Goal: Information Seeking & Learning: Learn about a topic

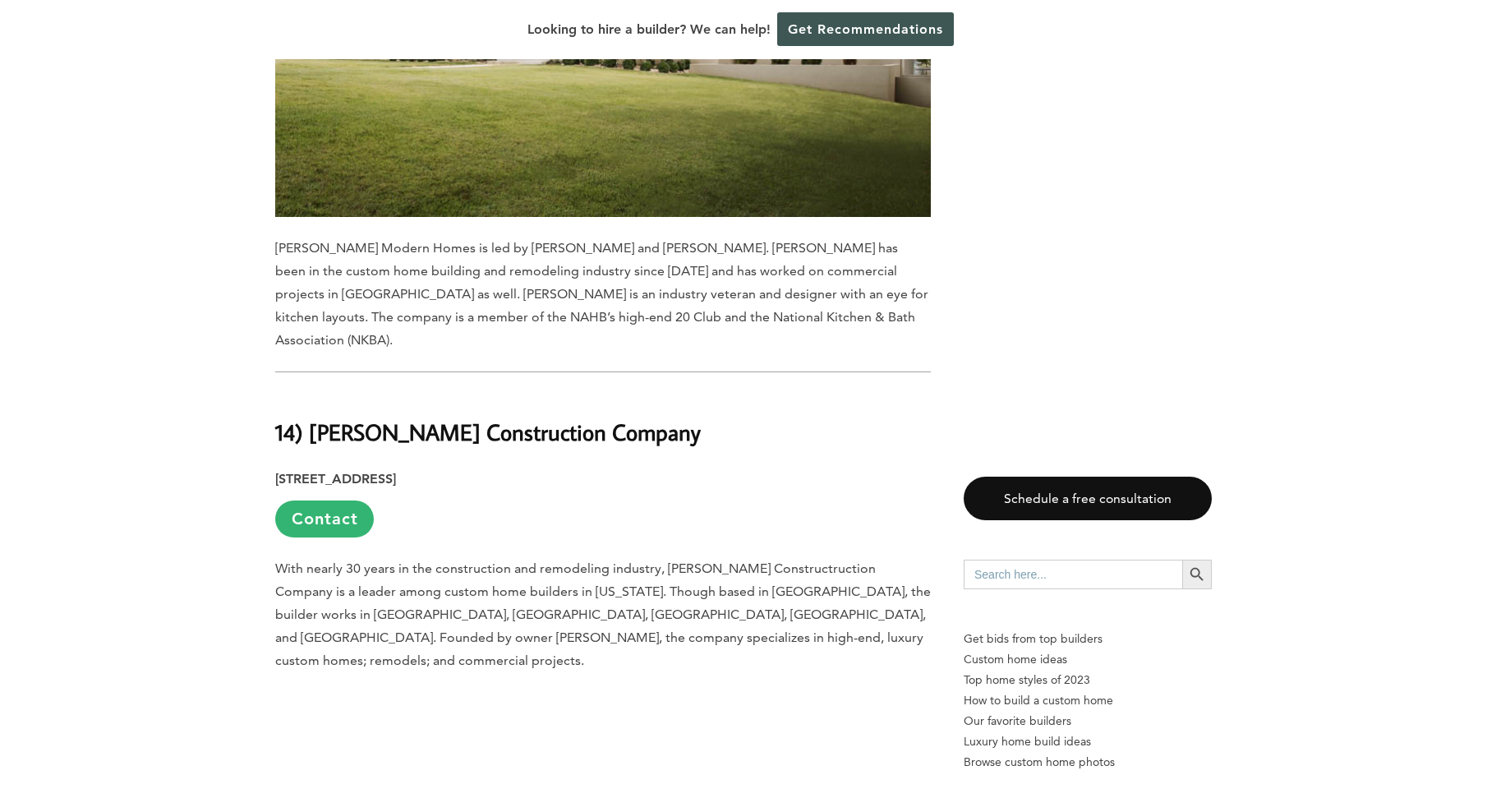
scroll to position [2054, 0]
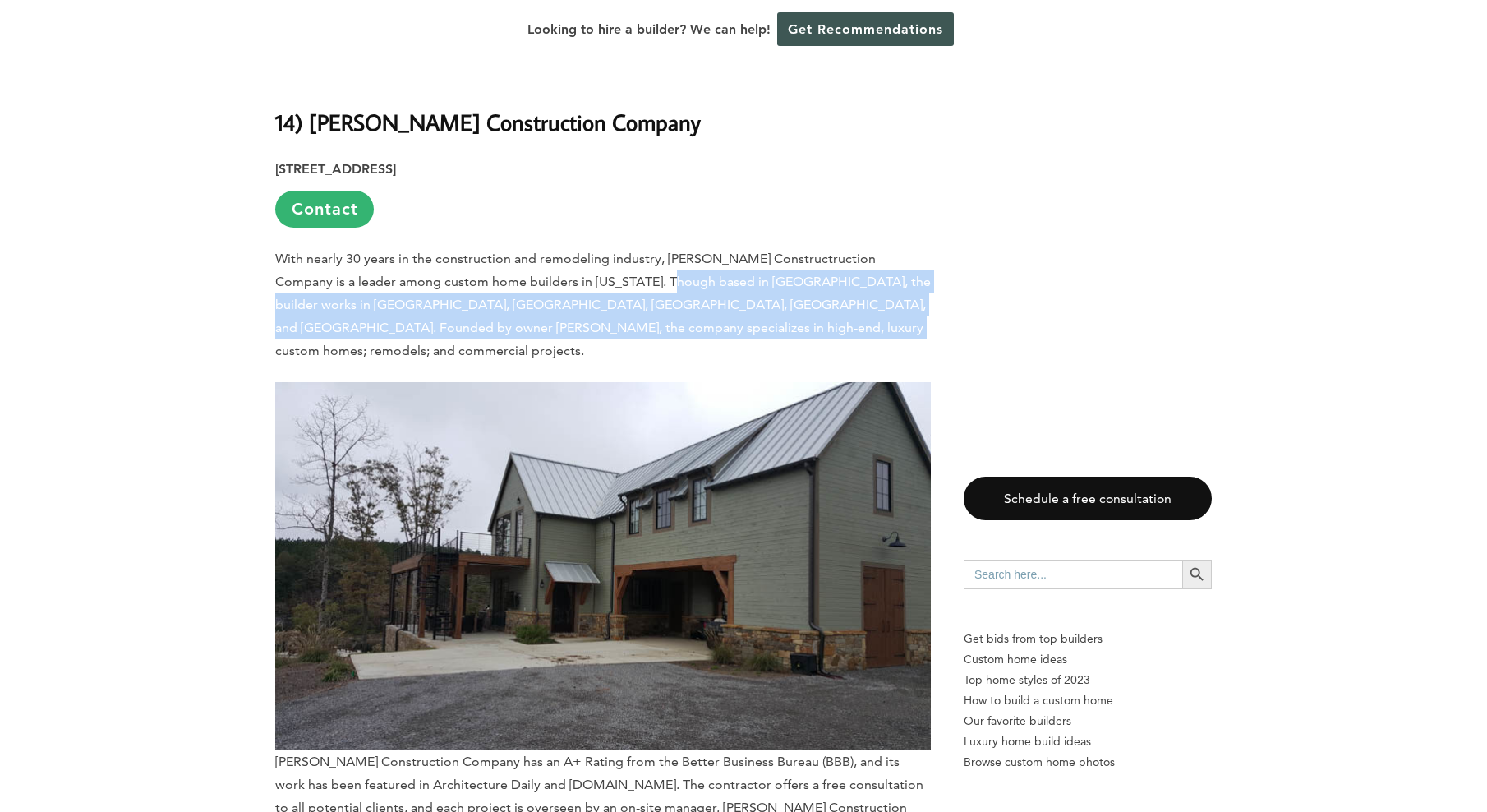
drag, startPoint x: 609, startPoint y: 227, endPoint x: 785, endPoint y: 278, distance: 183.2
click at [785, 278] on p "With nearly 30 years in the construction and remodeling industry, [PERSON_NAME]…" at bounding box center [604, 305] width 656 height 115
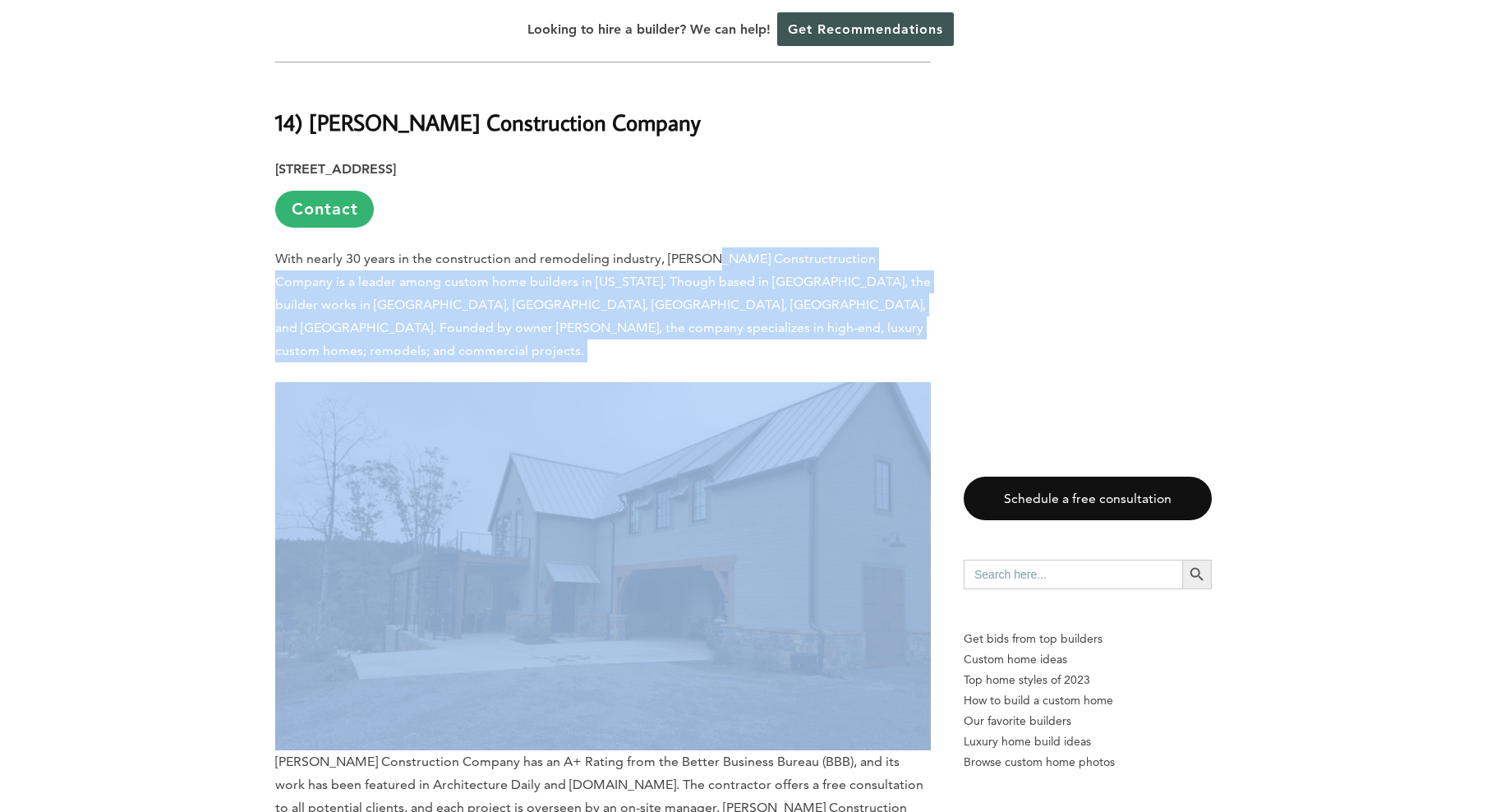
drag, startPoint x: 785, startPoint y: 278, endPoint x: 758, endPoint y: 185, distance: 96.8
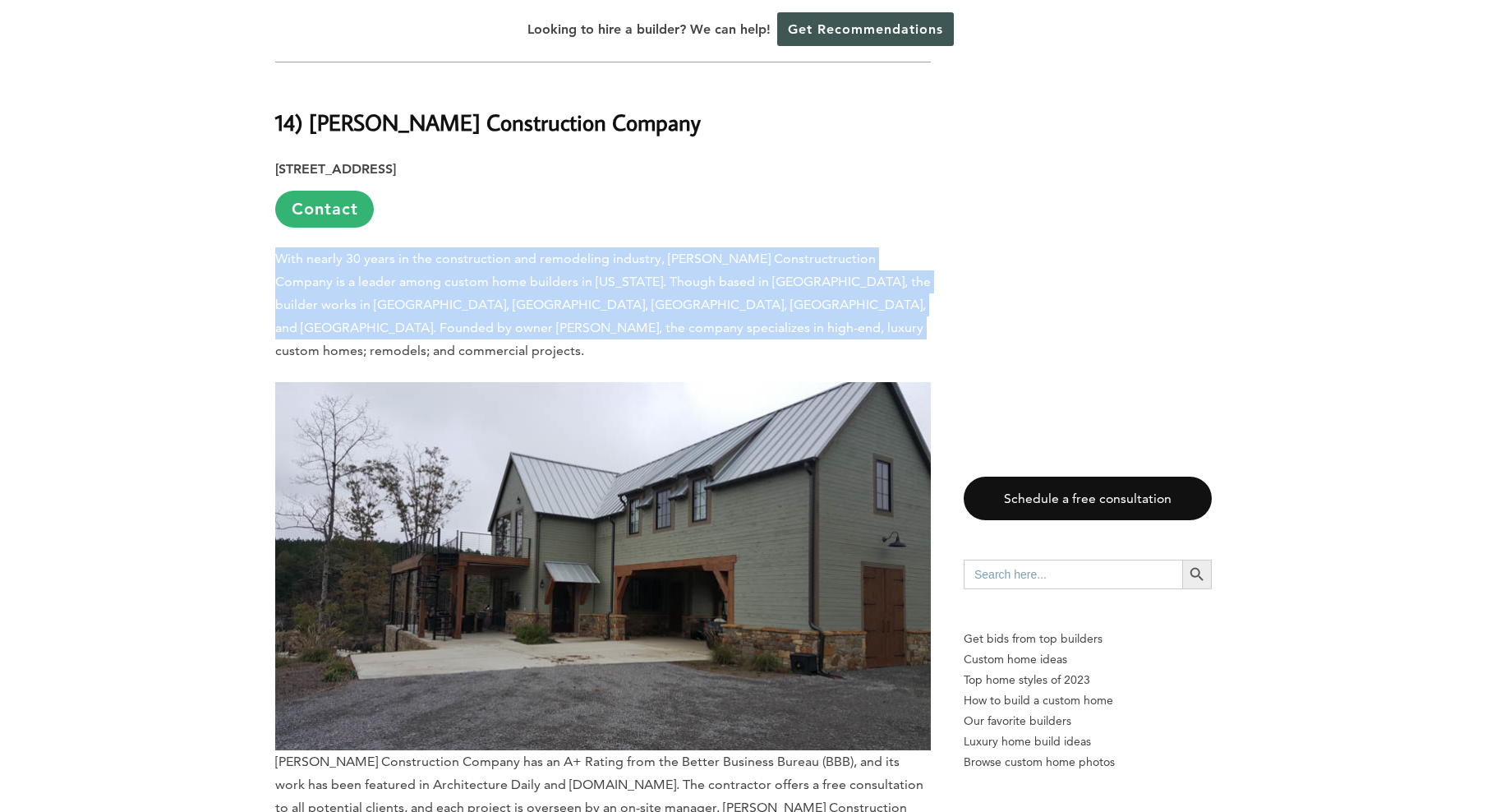
drag, startPoint x: 751, startPoint y: 163, endPoint x: 785, endPoint y: 272, distance: 114.2
click at [785, 272] on p "With nearly 30 years in the construction and remodeling industry, [PERSON_NAME]…" at bounding box center [604, 305] width 656 height 115
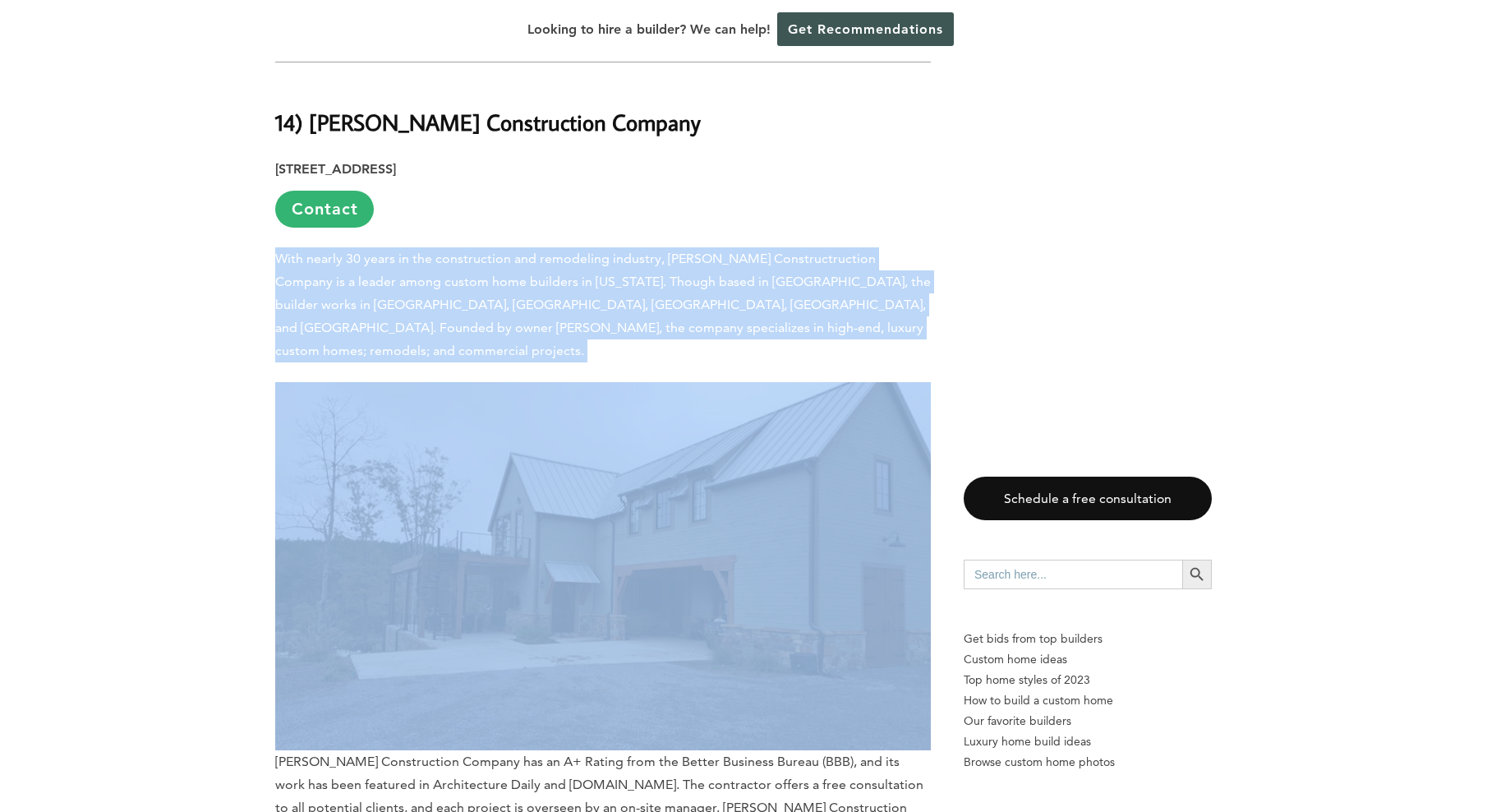
drag, startPoint x: 785, startPoint y: 272, endPoint x: 761, endPoint y: 175, distance: 99.9
click at [761, 175] on p "[STREET_ADDRESS] Contact" at bounding box center [604, 193] width 656 height 70
drag, startPoint x: 761, startPoint y: 175, endPoint x: 803, endPoint y: 278, distance: 111.2
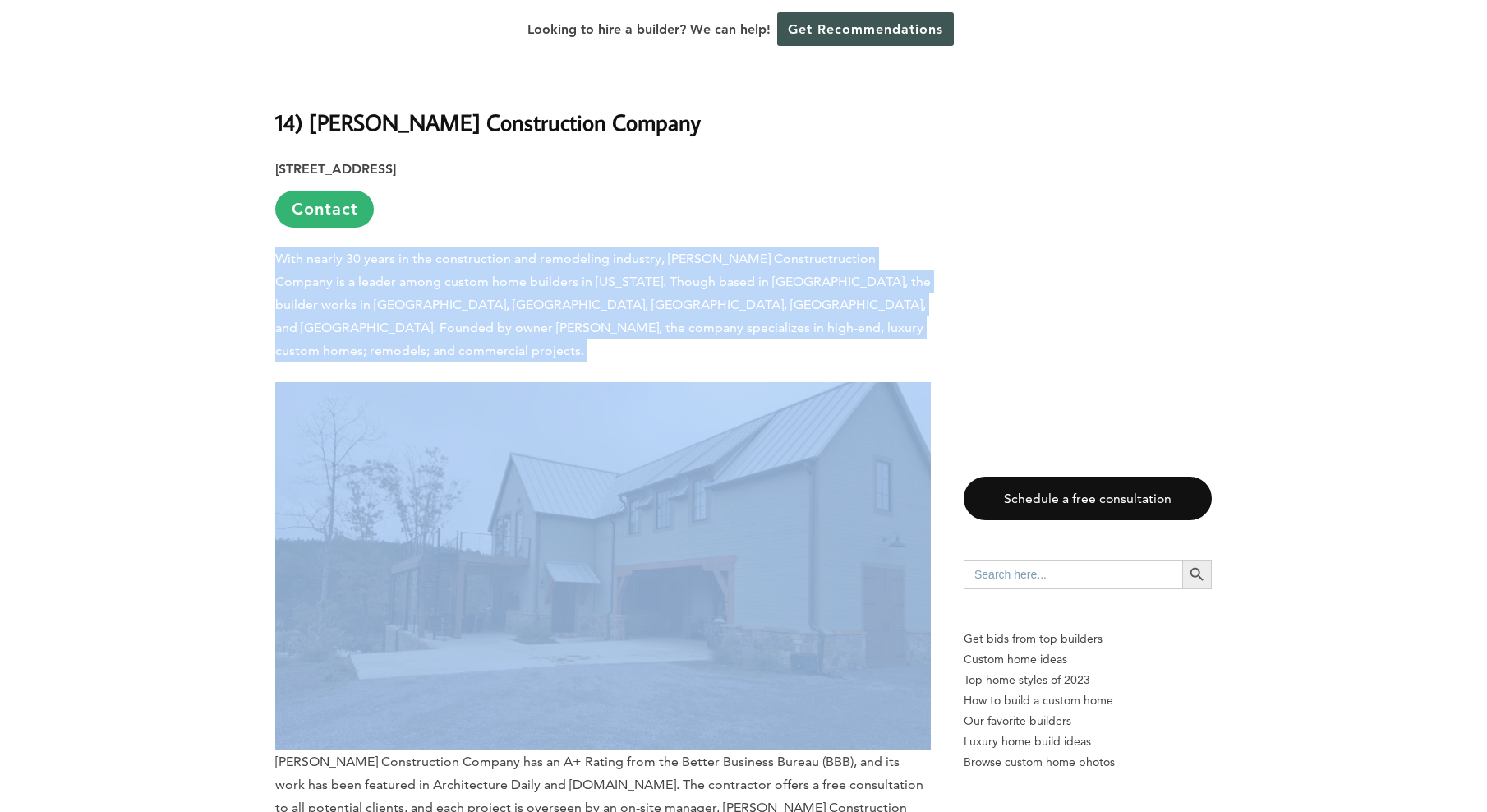
click at [803, 278] on p "With nearly 30 years in the construction and remodeling industry, [PERSON_NAME]…" at bounding box center [604, 305] width 656 height 115
drag, startPoint x: 803, startPoint y: 278, endPoint x: 793, endPoint y: 172, distance: 106.5
click at [793, 172] on p "[STREET_ADDRESS] Contact" at bounding box center [604, 193] width 656 height 70
drag, startPoint x: 793, startPoint y: 172, endPoint x: 825, endPoint y: 282, distance: 114.6
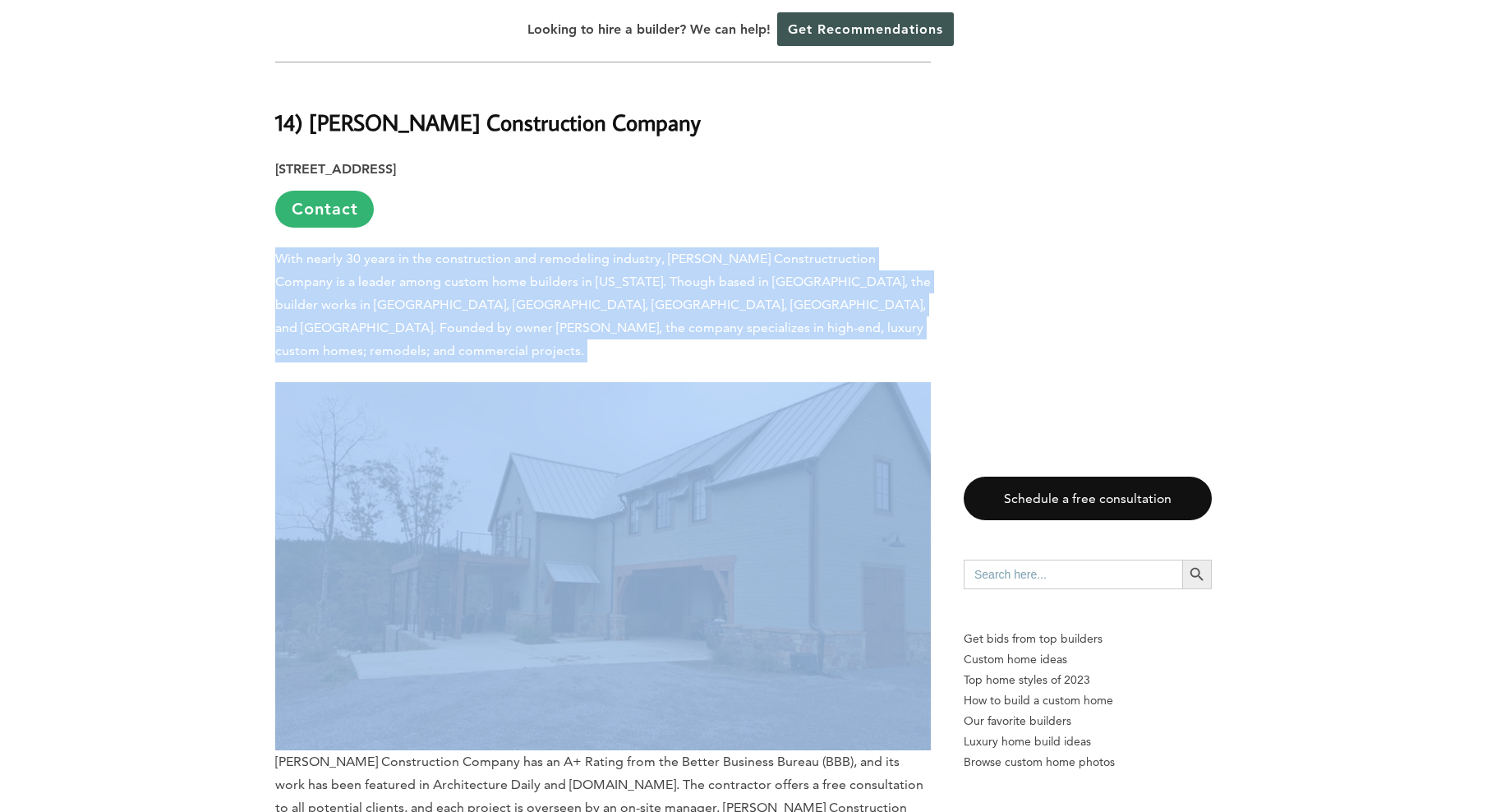
click at [825, 282] on p "With nearly 30 years in the construction and remodeling industry, [PERSON_NAME]…" at bounding box center [604, 305] width 656 height 115
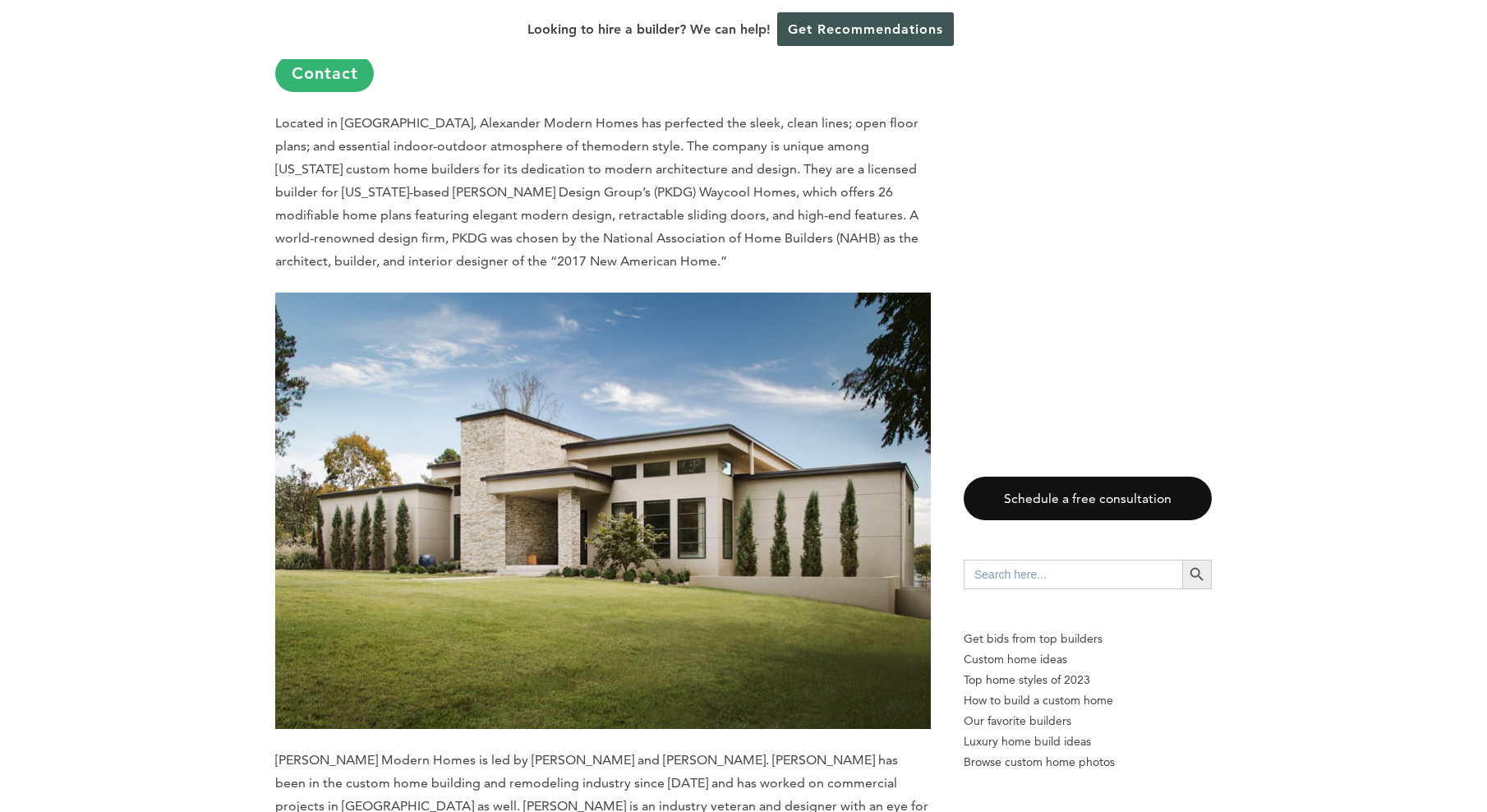
scroll to position [1150, 0]
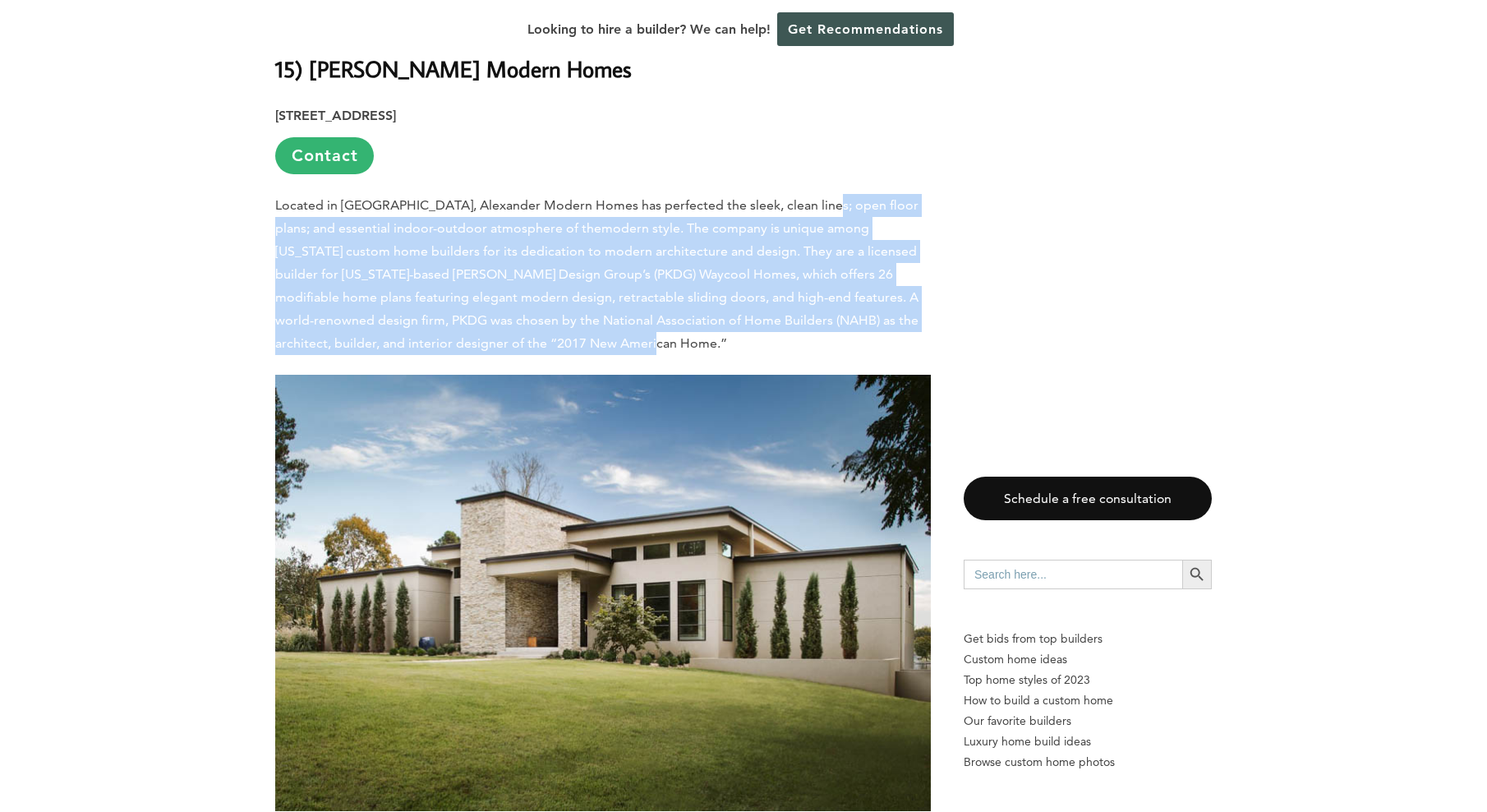
drag, startPoint x: 812, startPoint y: 312, endPoint x: 810, endPoint y: 169, distance: 143.0
drag, startPoint x: 797, startPoint y: 152, endPoint x: 833, endPoint y: 308, distance: 160.1
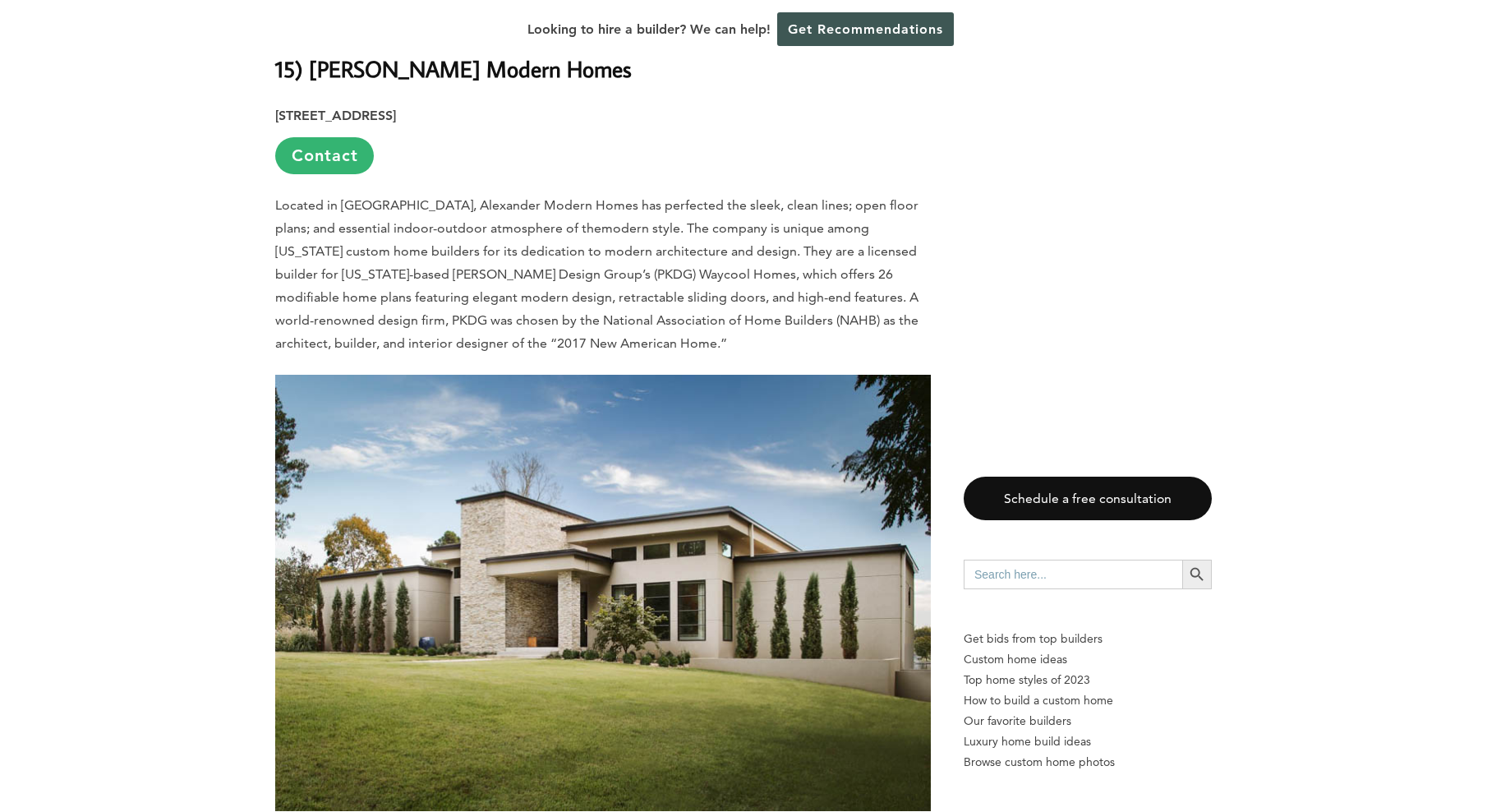
drag, startPoint x: 833, startPoint y: 308, endPoint x: 819, endPoint y: 323, distance: 20.5
click at [819, 323] on p "Located in [GEOGRAPHIC_DATA], Alexander Modern Homes has perfected the sleek, c…" at bounding box center [604, 275] width 656 height 161
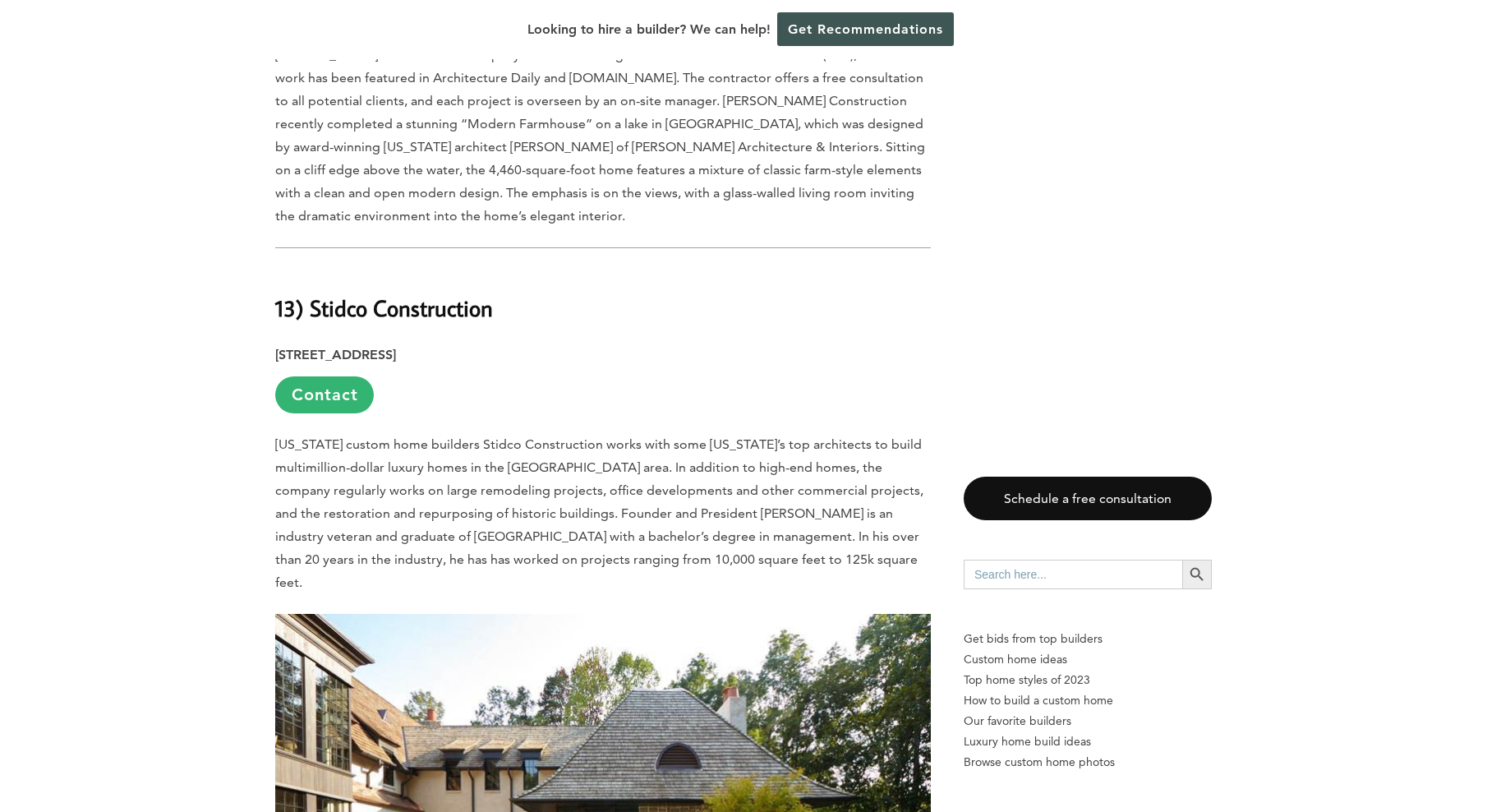
scroll to position [2793, 0]
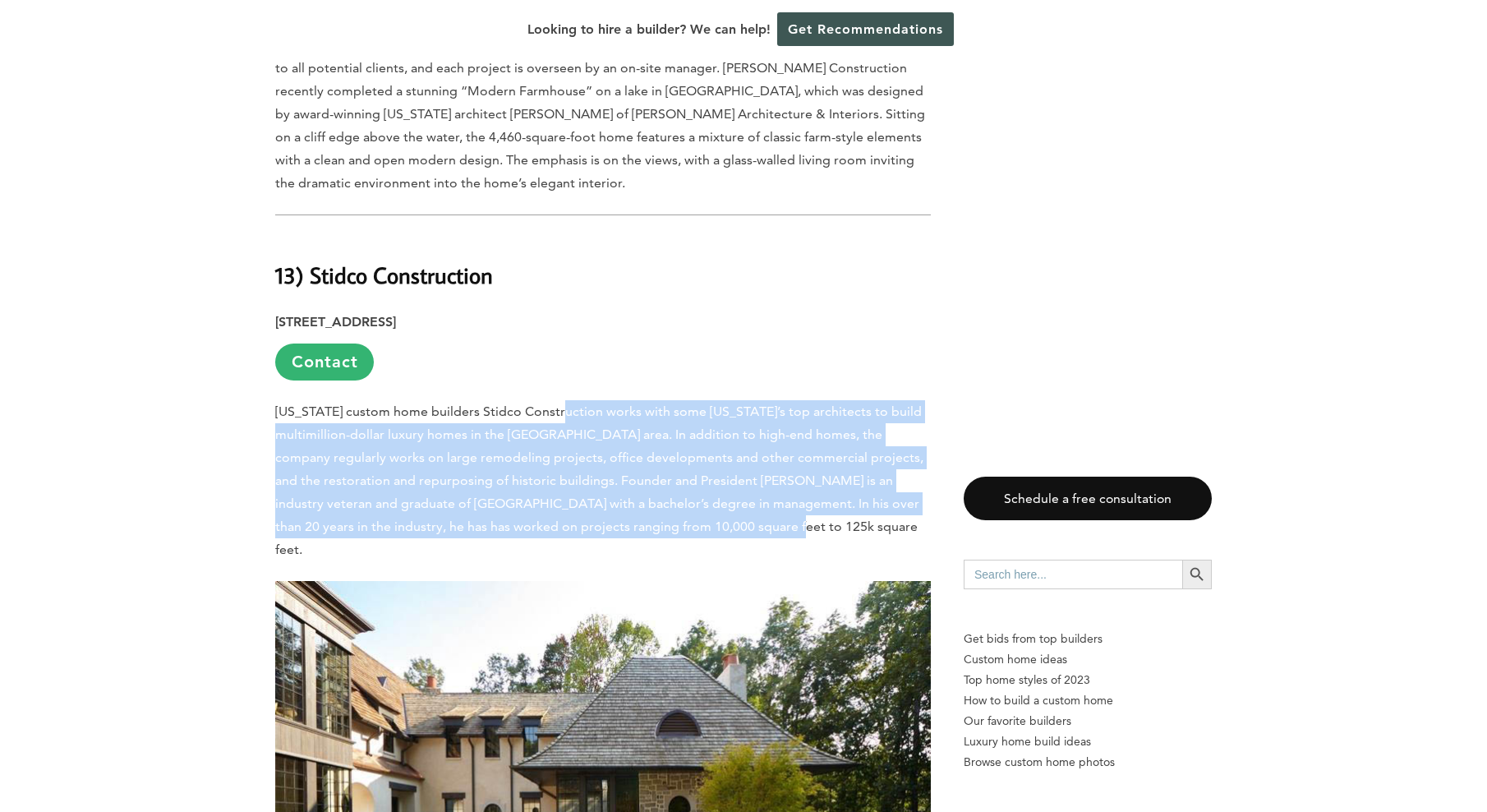
drag, startPoint x: 599, startPoint y: 353, endPoint x: 766, endPoint y: 426, distance: 182.3
click at [766, 426] on p "[US_STATE] custom home builders Stidco Construction works with some [US_STATE]’…" at bounding box center [604, 480] width 656 height 161
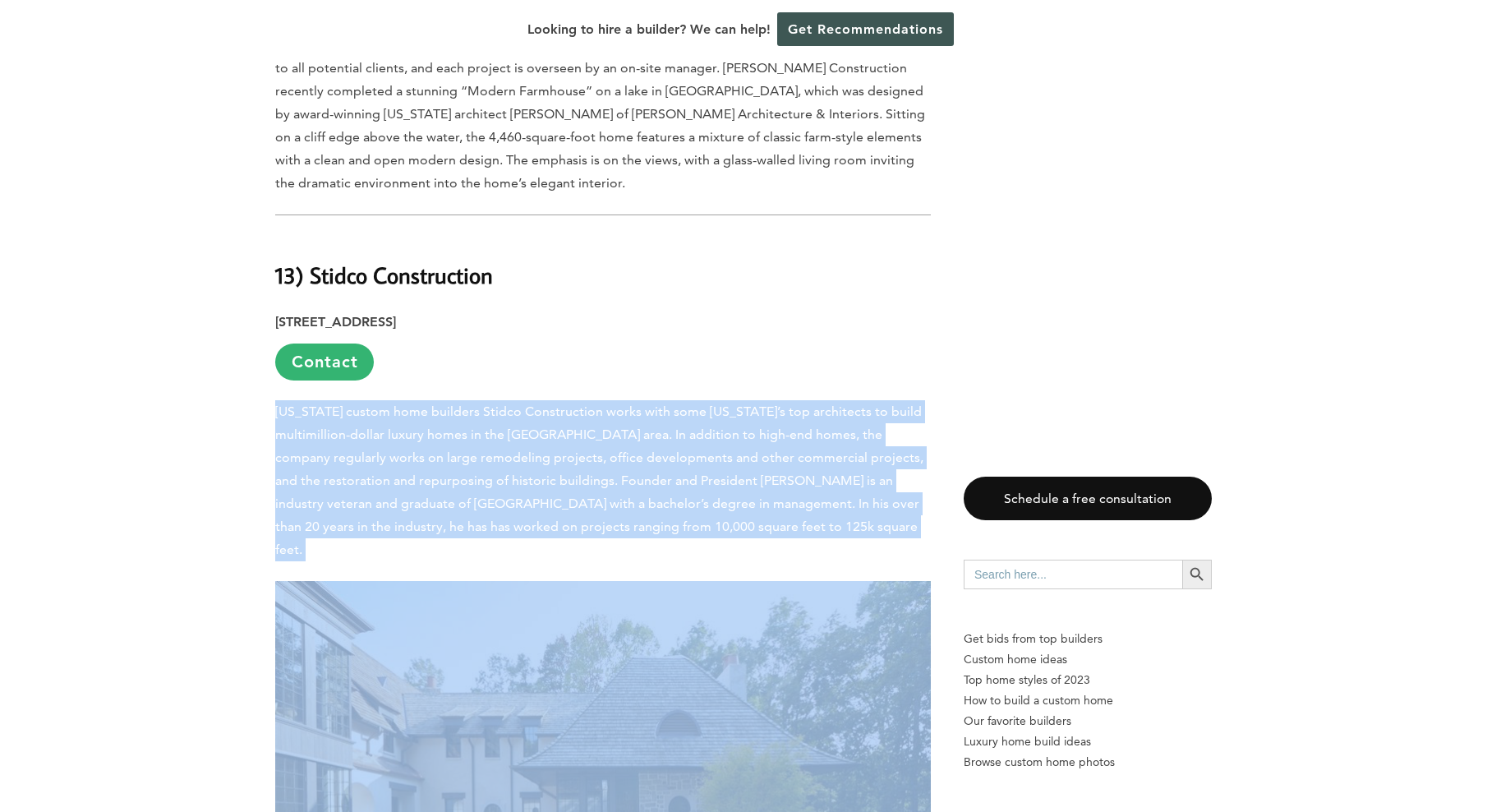
drag, startPoint x: 766, startPoint y: 426, endPoint x: 706, endPoint y: 286, distance: 152.3
click at [706, 310] on p "[STREET_ADDRESS] Contact" at bounding box center [604, 345] width 656 height 70
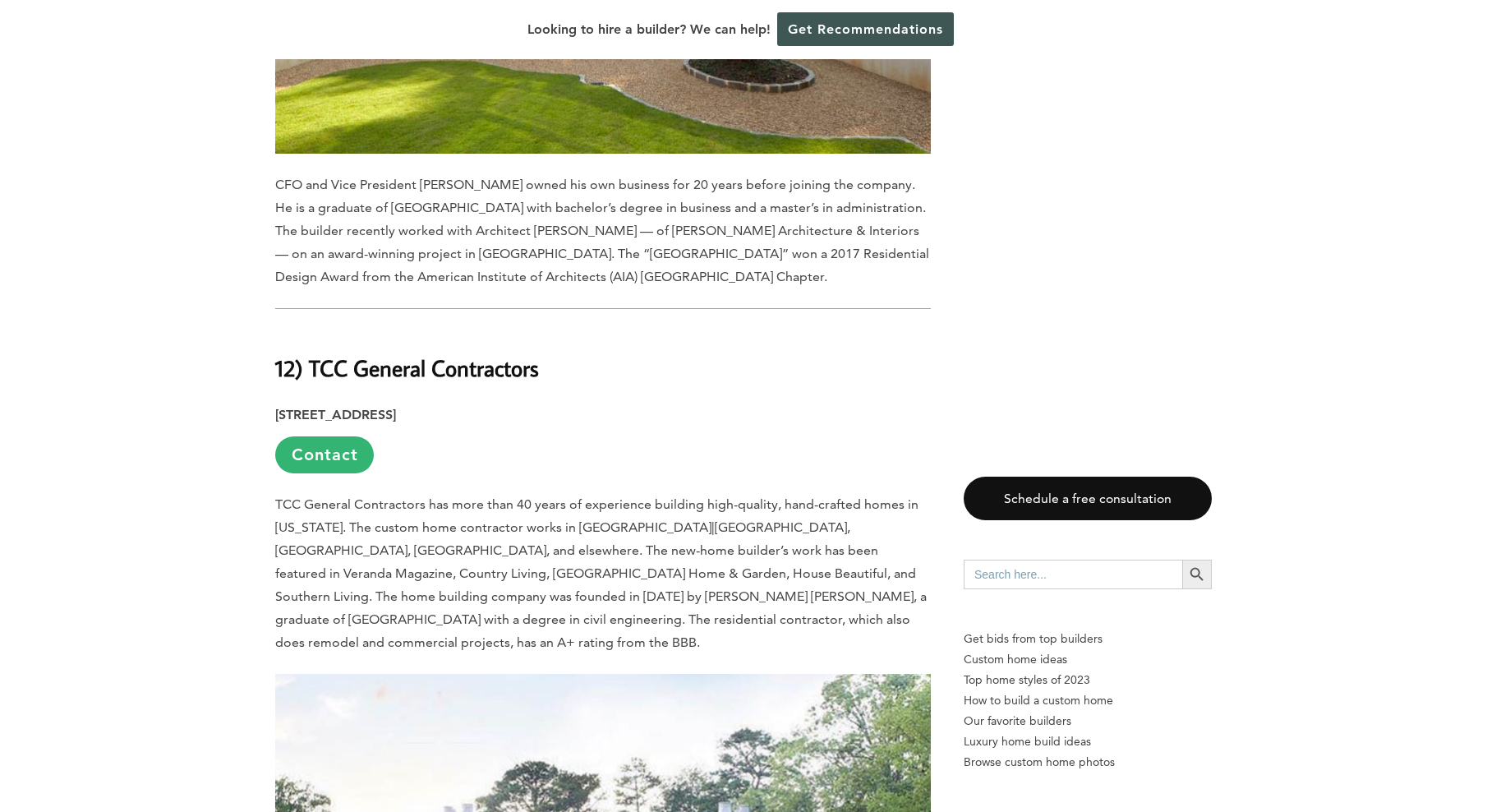
scroll to position [3614, 0]
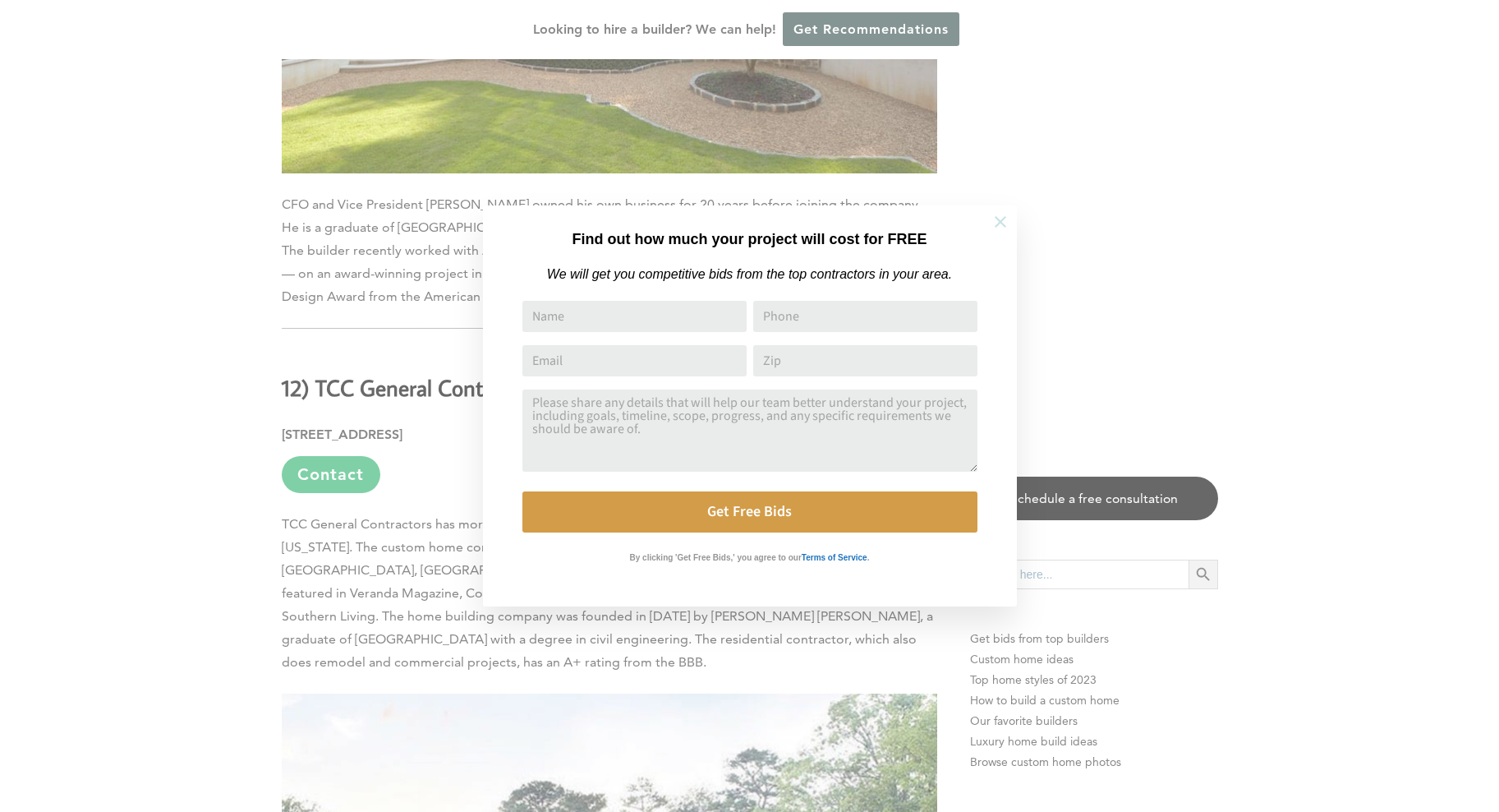
click at [997, 216] on icon at bounding box center [1000, 221] width 18 height 18
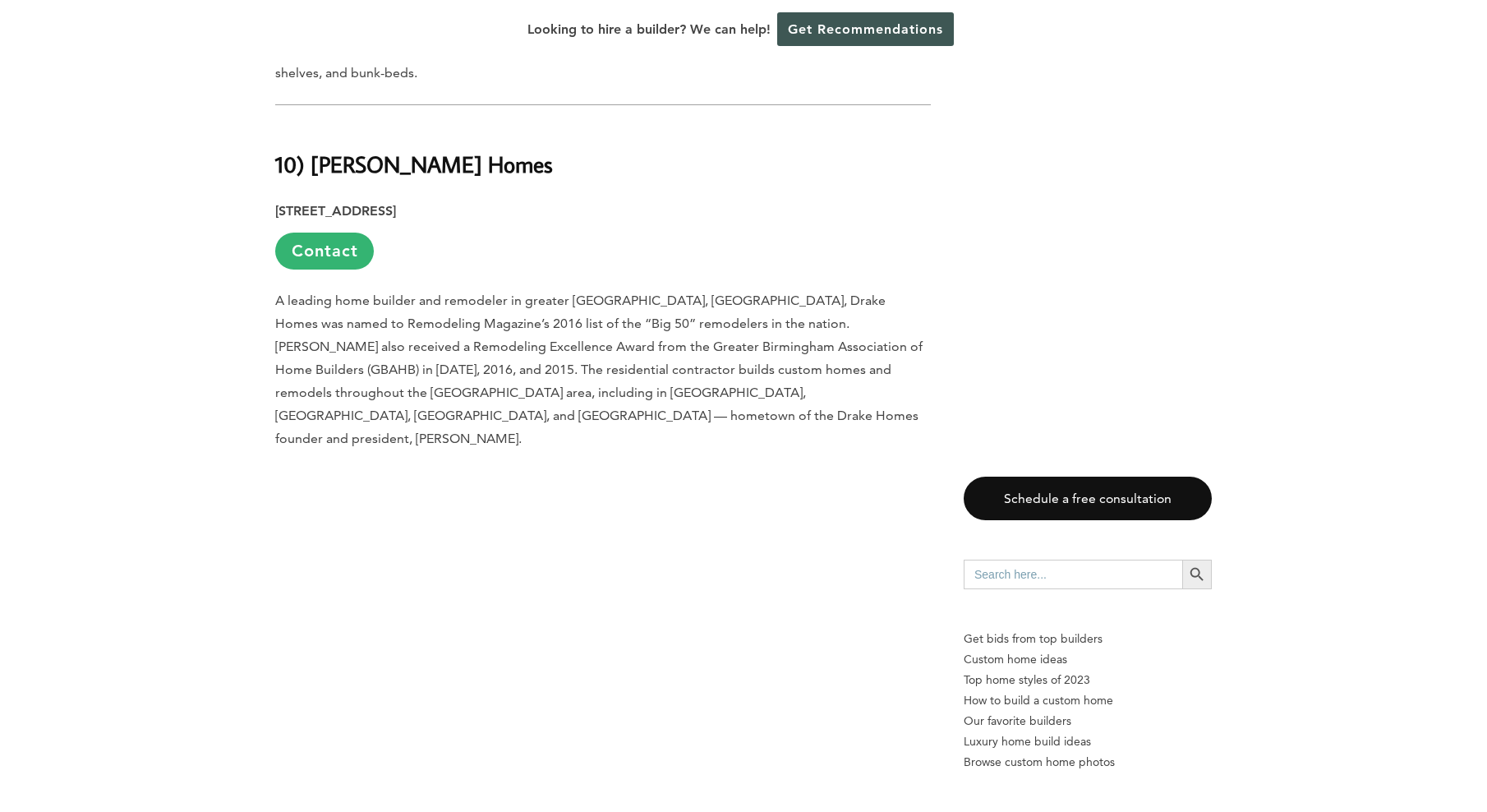
scroll to position [5914, 0]
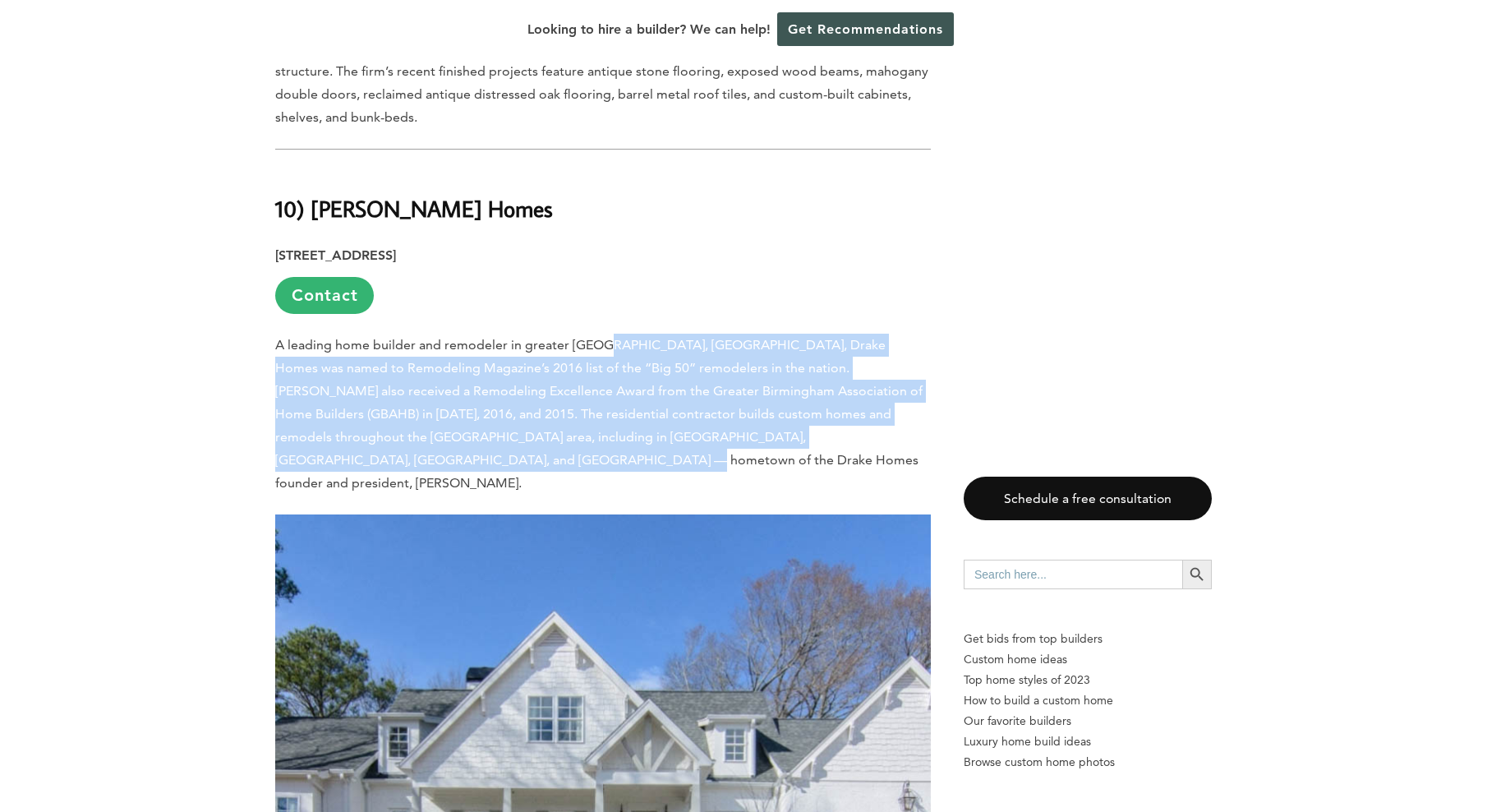
drag, startPoint x: 600, startPoint y: 146, endPoint x: 607, endPoint y: 286, distance: 140.2
click at [607, 334] on p "A leading home builder and remodeler in greater [GEOGRAPHIC_DATA], [GEOGRAPHIC_…" at bounding box center [604, 414] width 656 height 161
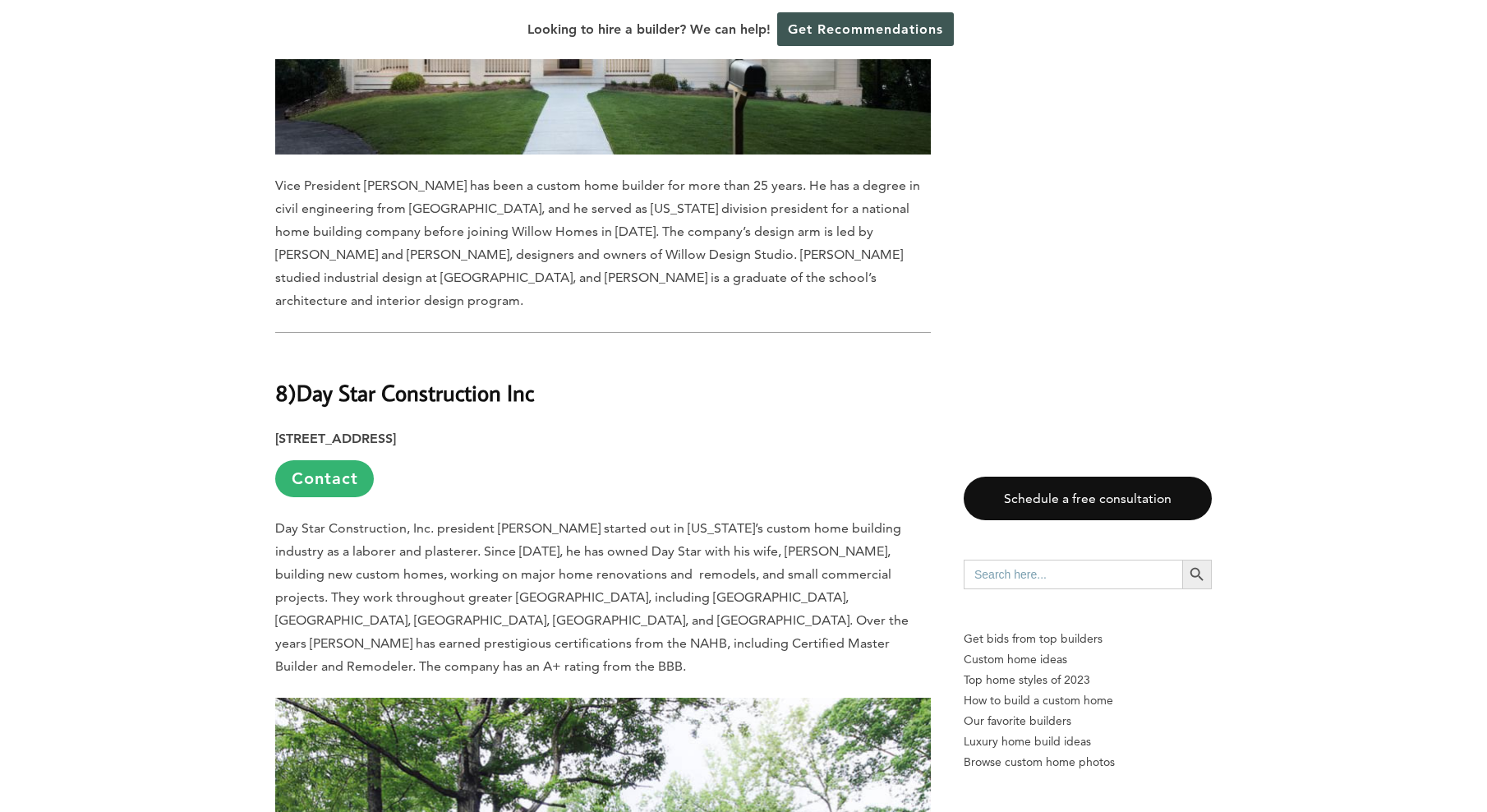
scroll to position [8132, 0]
